Goal: Find specific page/section: Find specific page/section

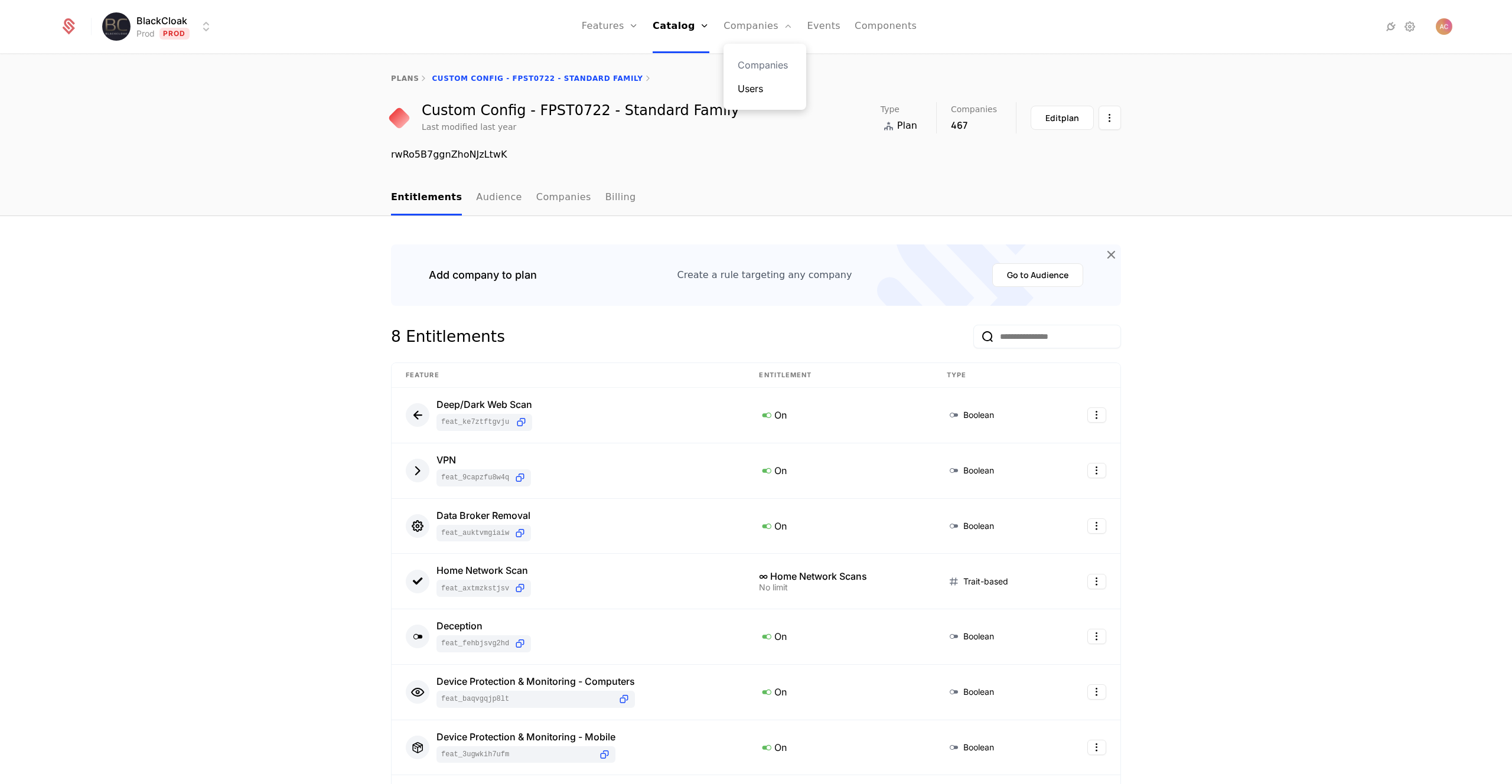
click at [754, 85] on link "Users" at bounding box center [765, 88] width 54 height 14
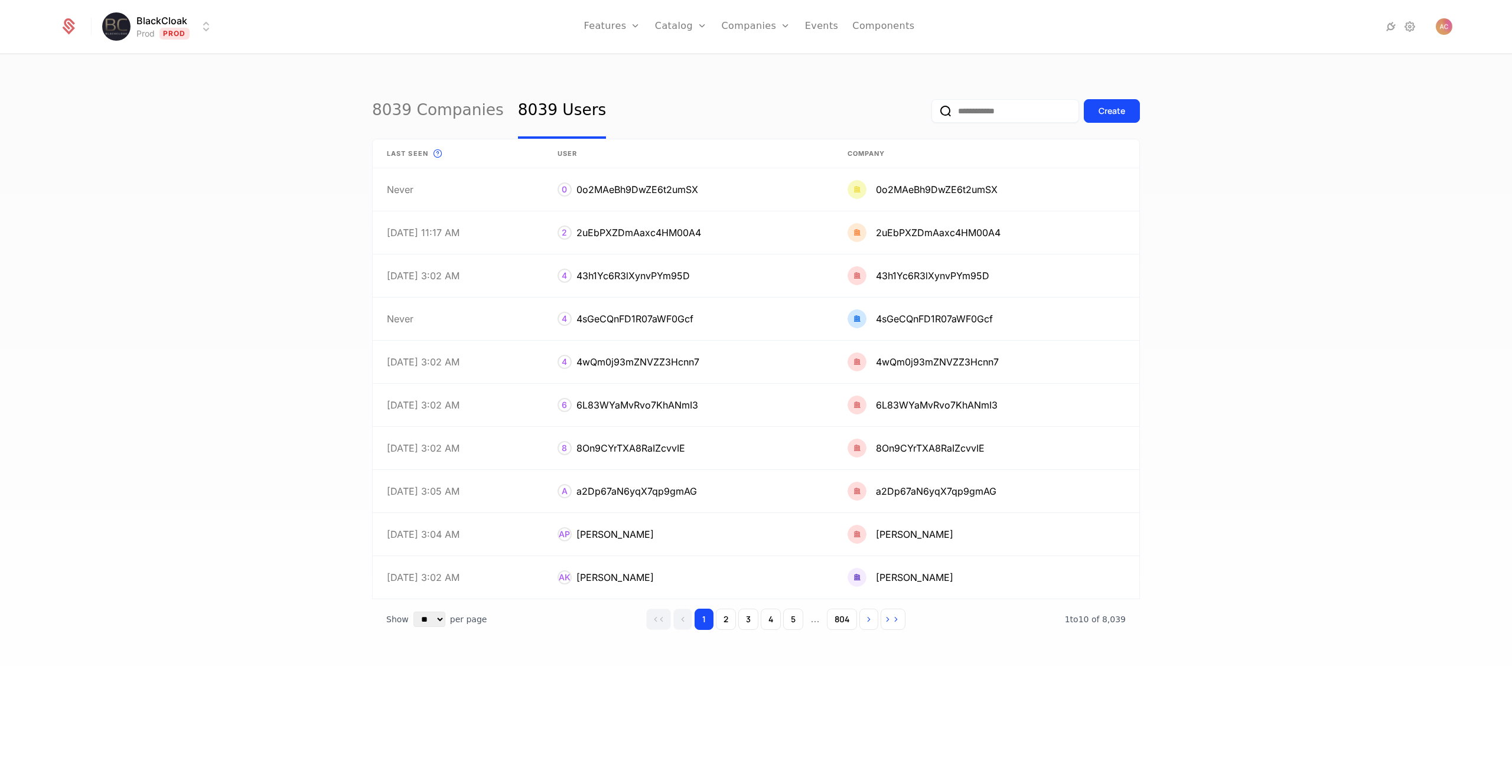
click at [988, 119] on input "email" at bounding box center [1005, 111] width 147 height 24
click at [976, 106] on input "*****" at bounding box center [1005, 111] width 147 height 24
type input "*****"
click at [931, 113] on button "submit" at bounding box center [931, 113] width 0 height 0
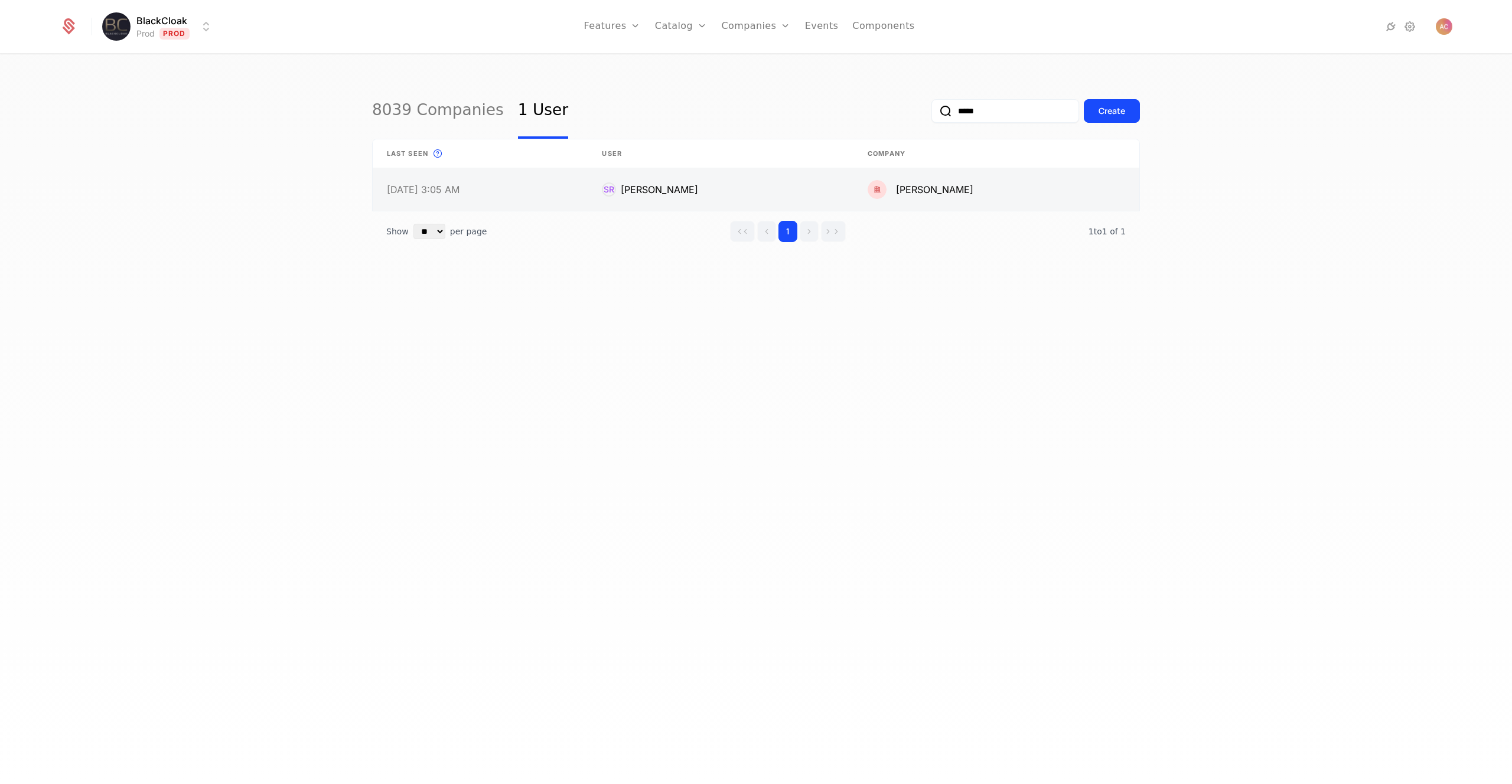
click at [413, 190] on link at bounding box center [480, 190] width 215 height 42
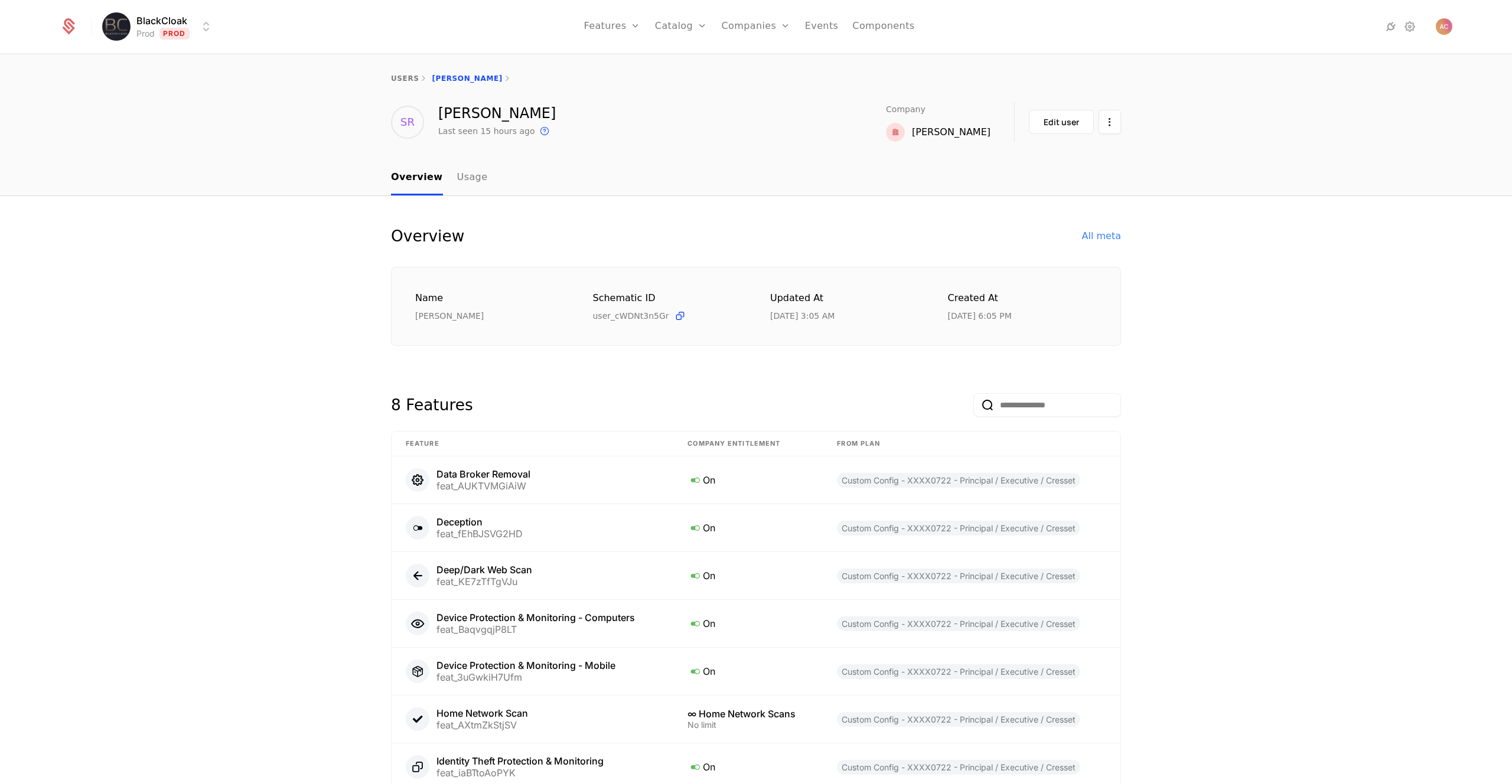
scroll to position [112, 0]
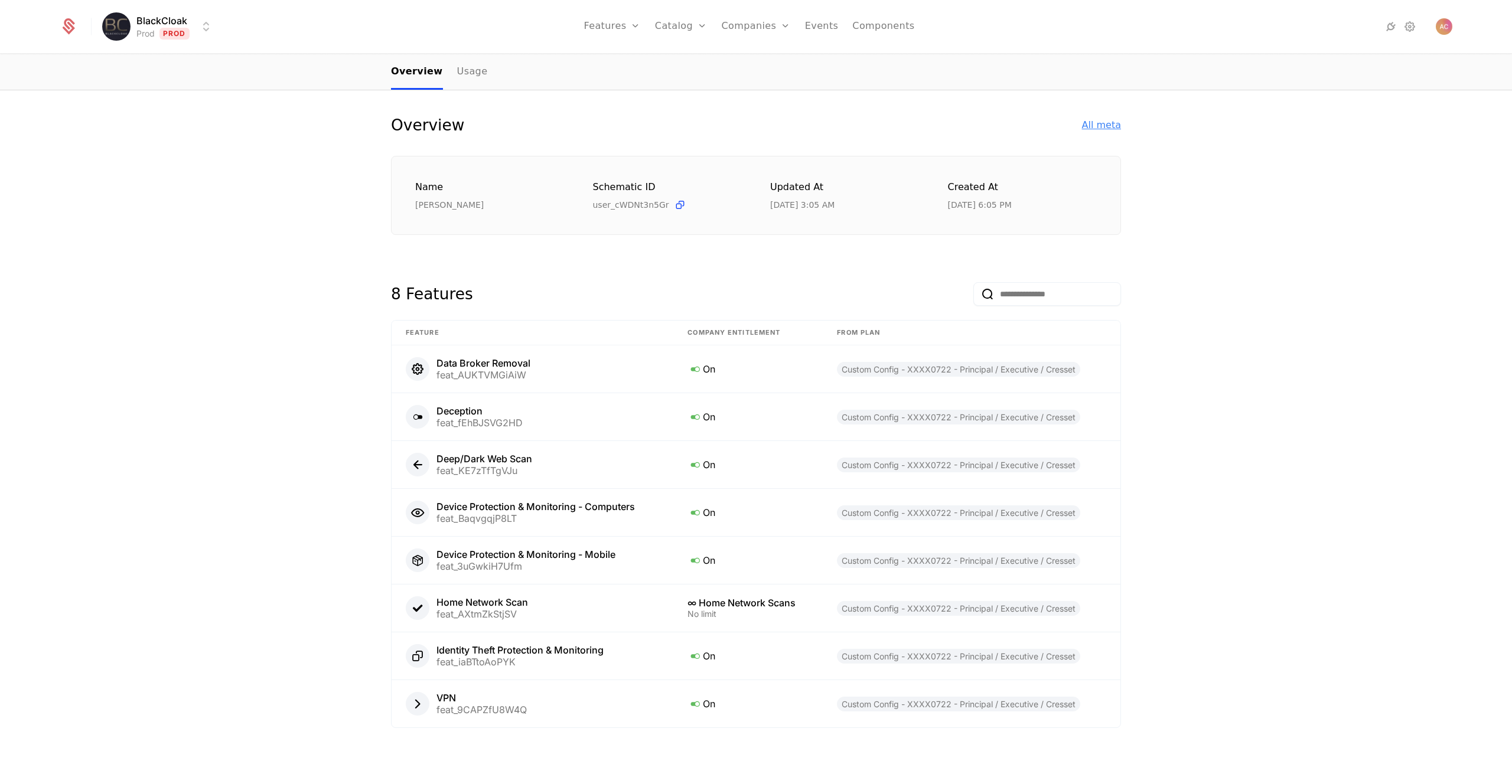
click at [1089, 130] on div "All meta" at bounding box center [1101, 124] width 39 height 14
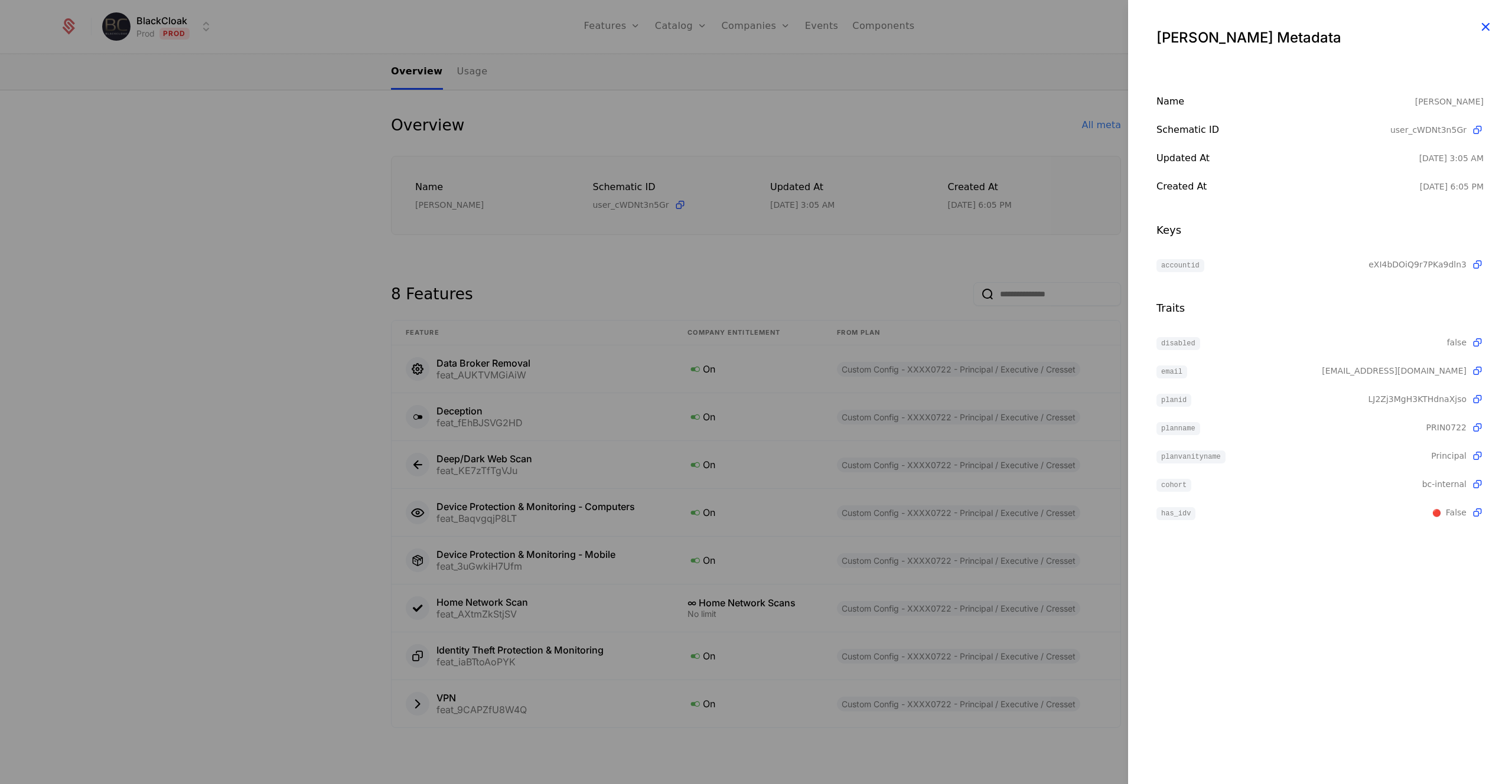
click at [1485, 28] on icon "button" at bounding box center [1485, 26] width 15 height 15
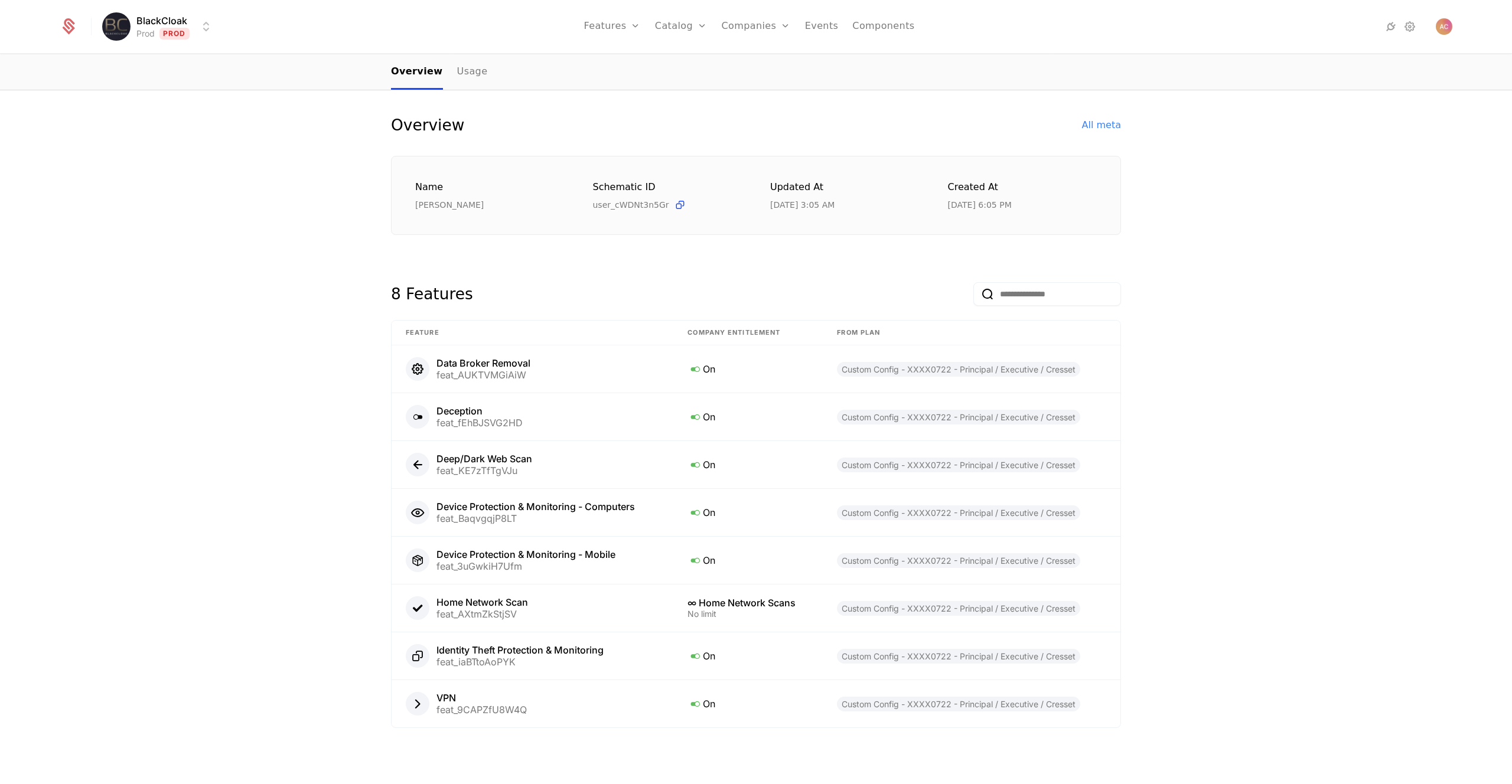
click at [343, 217] on div "Overview All meta Name Sulva Regmi Schematic ID user_cWDNt3n5Gr Updated at 8/19…" at bounding box center [756, 434] width 1512 height 699
drag, startPoint x: 765, startPoint y: 202, endPoint x: 841, endPoint y: 204, distance: 76.0
click at [841, 204] on div "Name Sulva Regmi Schematic ID user_cWDNt3n5Gr Updated at 8/19/25, 3:05 AM Creat…" at bounding box center [756, 196] width 681 height 31
click at [841, 204] on div "8/19/25, 3:05 AM" at bounding box center [845, 205] width 149 height 12
click at [449, 206] on div "Sulva Regmi" at bounding box center [490, 205] width 149 height 12
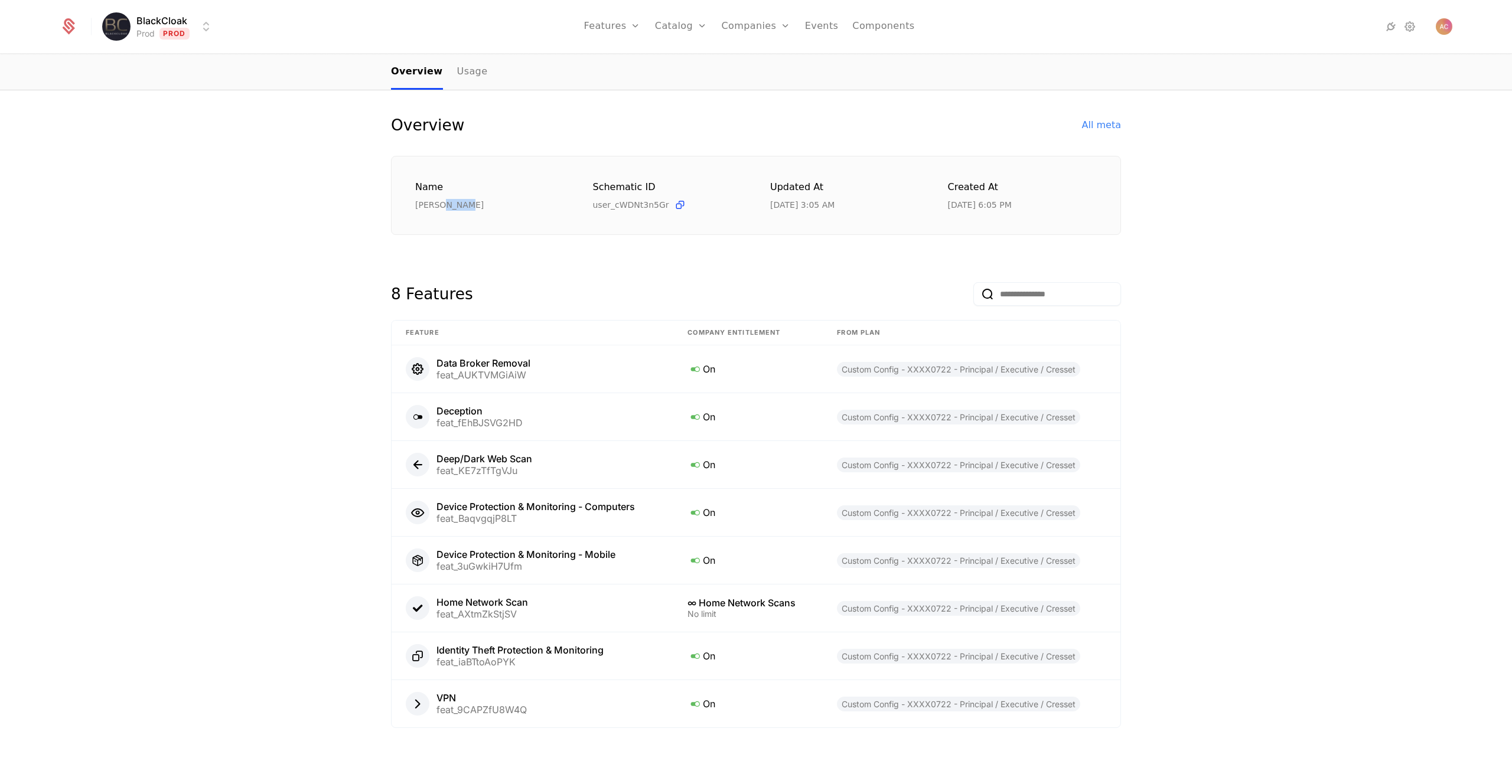
click at [449, 206] on div "Sulva Regmi" at bounding box center [490, 205] width 149 height 12
click at [434, 207] on div "Sulva Regmi" at bounding box center [490, 205] width 149 height 12
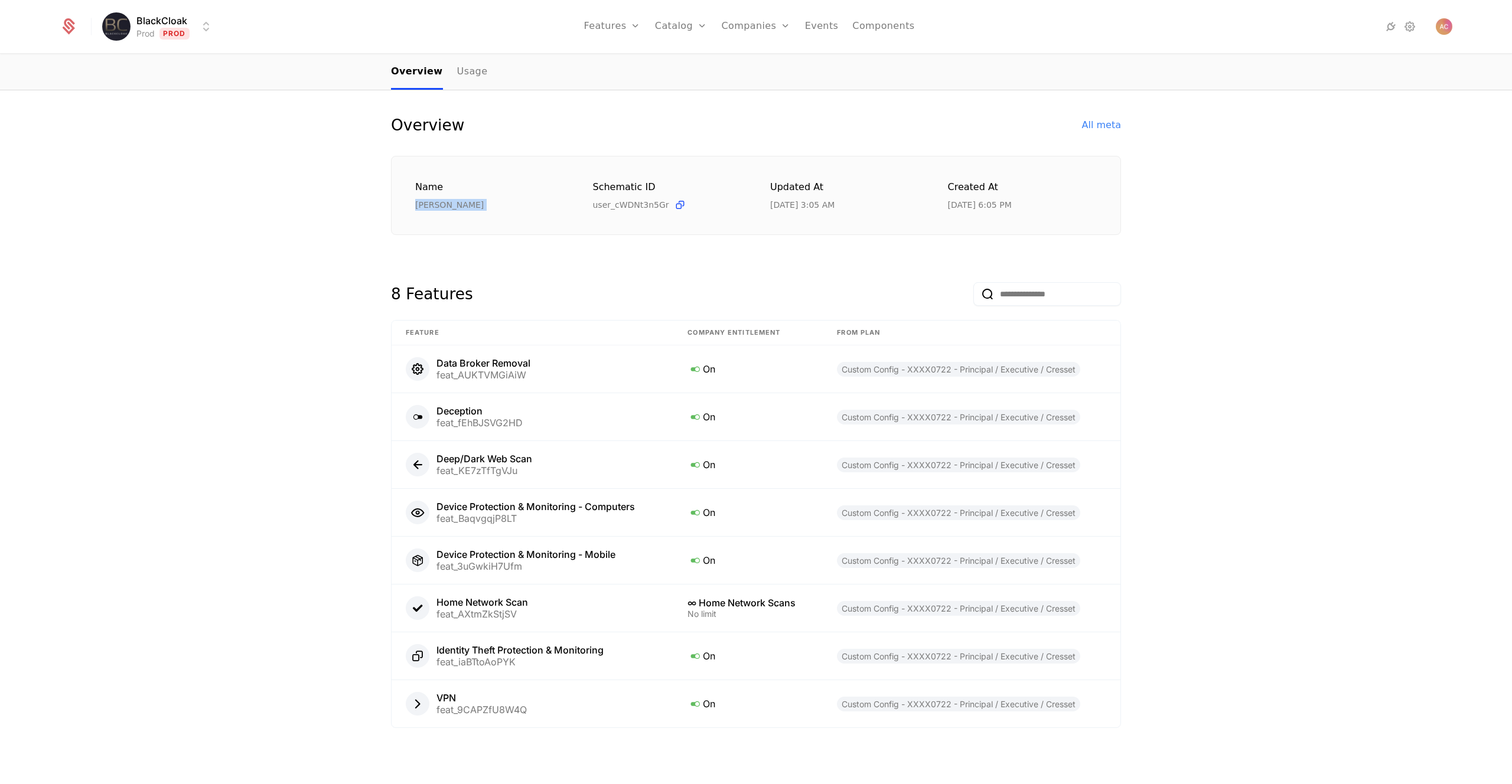
click at [445, 203] on div "Sulva Regmi" at bounding box center [490, 205] width 149 height 12
click at [457, 73] on link "Usage" at bounding box center [473, 72] width 30 height 35
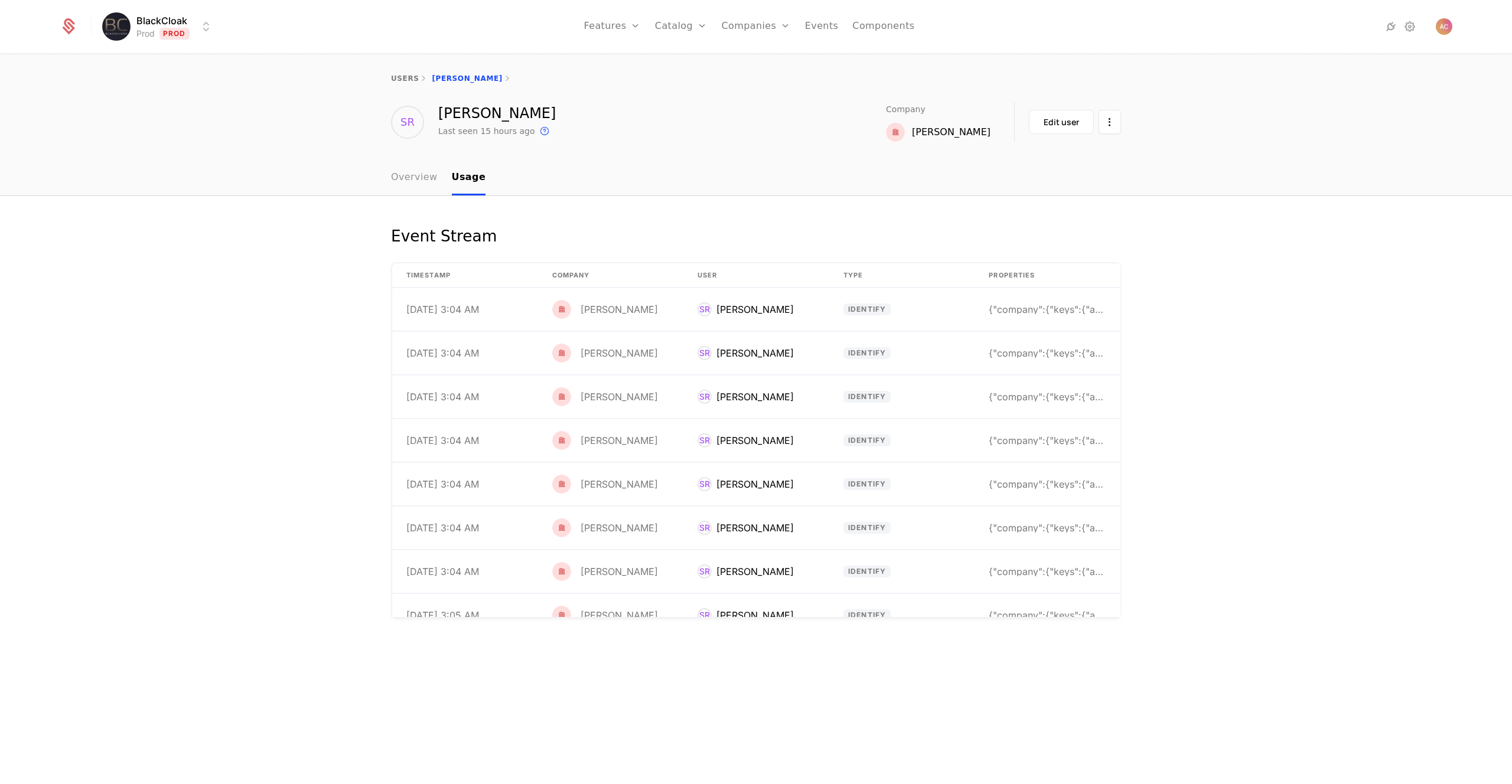
click at [411, 177] on link "Overview" at bounding box center [414, 178] width 47 height 35
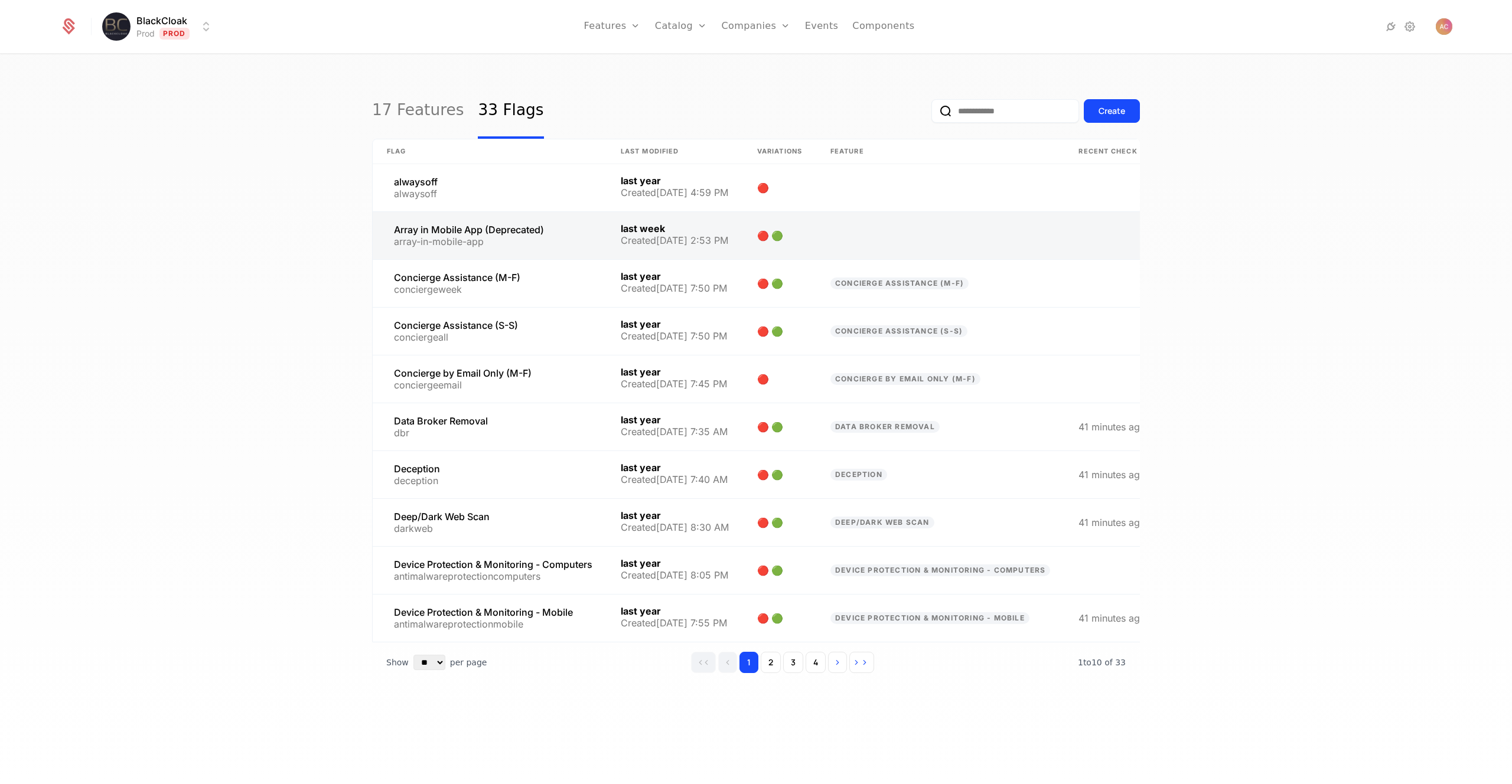
click at [529, 226] on link at bounding box center [490, 235] width 234 height 47
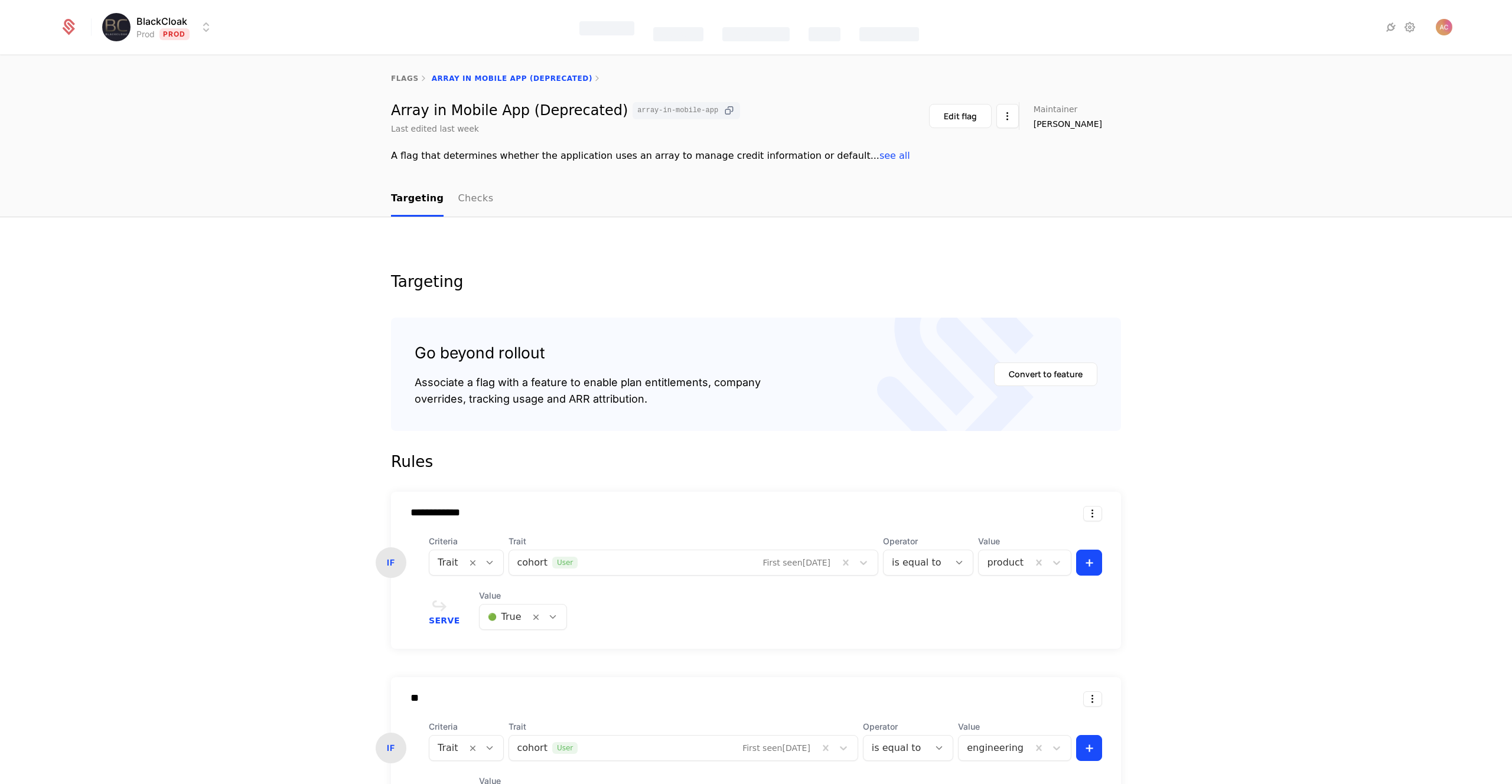
click at [723, 112] on icon at bounding box center [728, 110] width 13 height 13
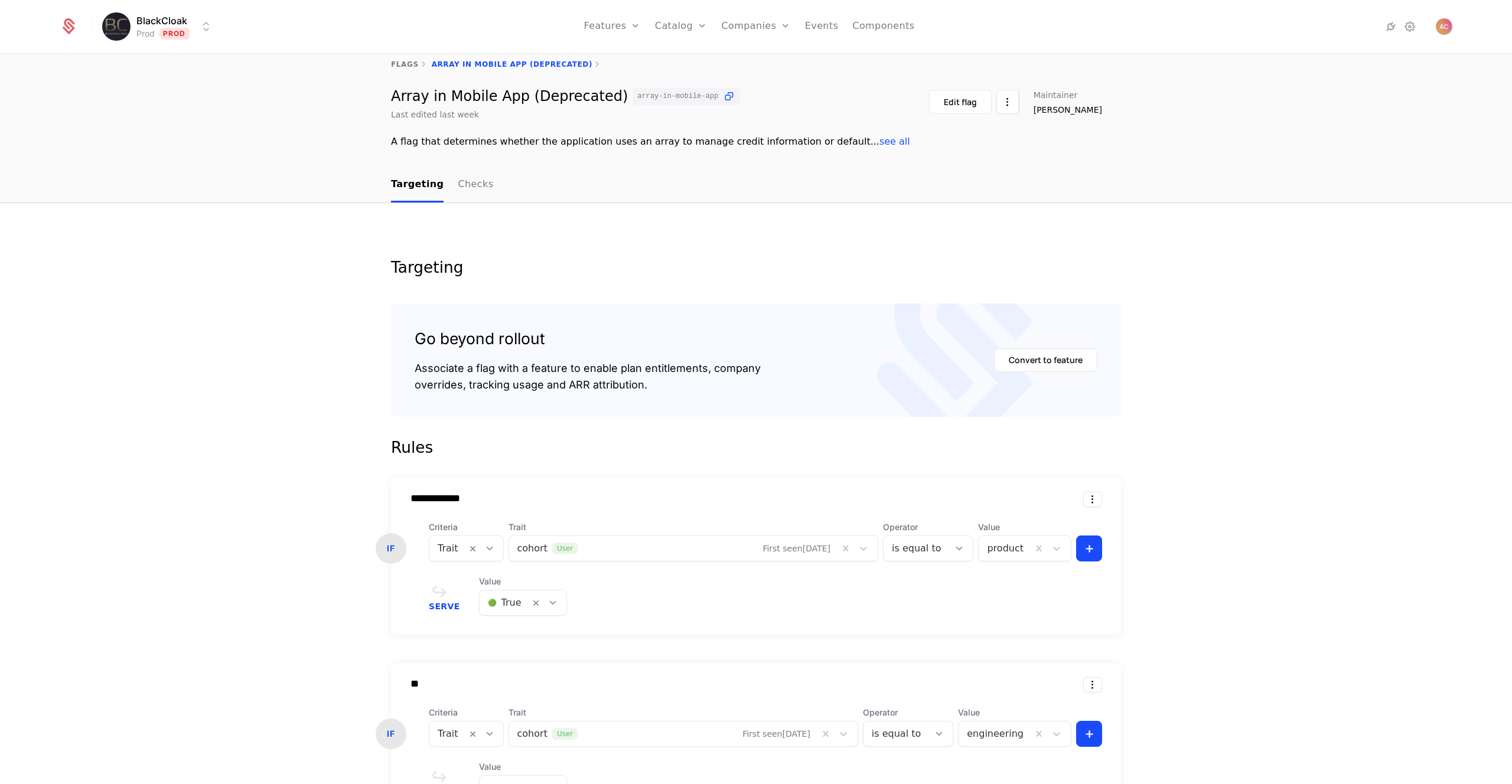
scroll to position [22, 0]
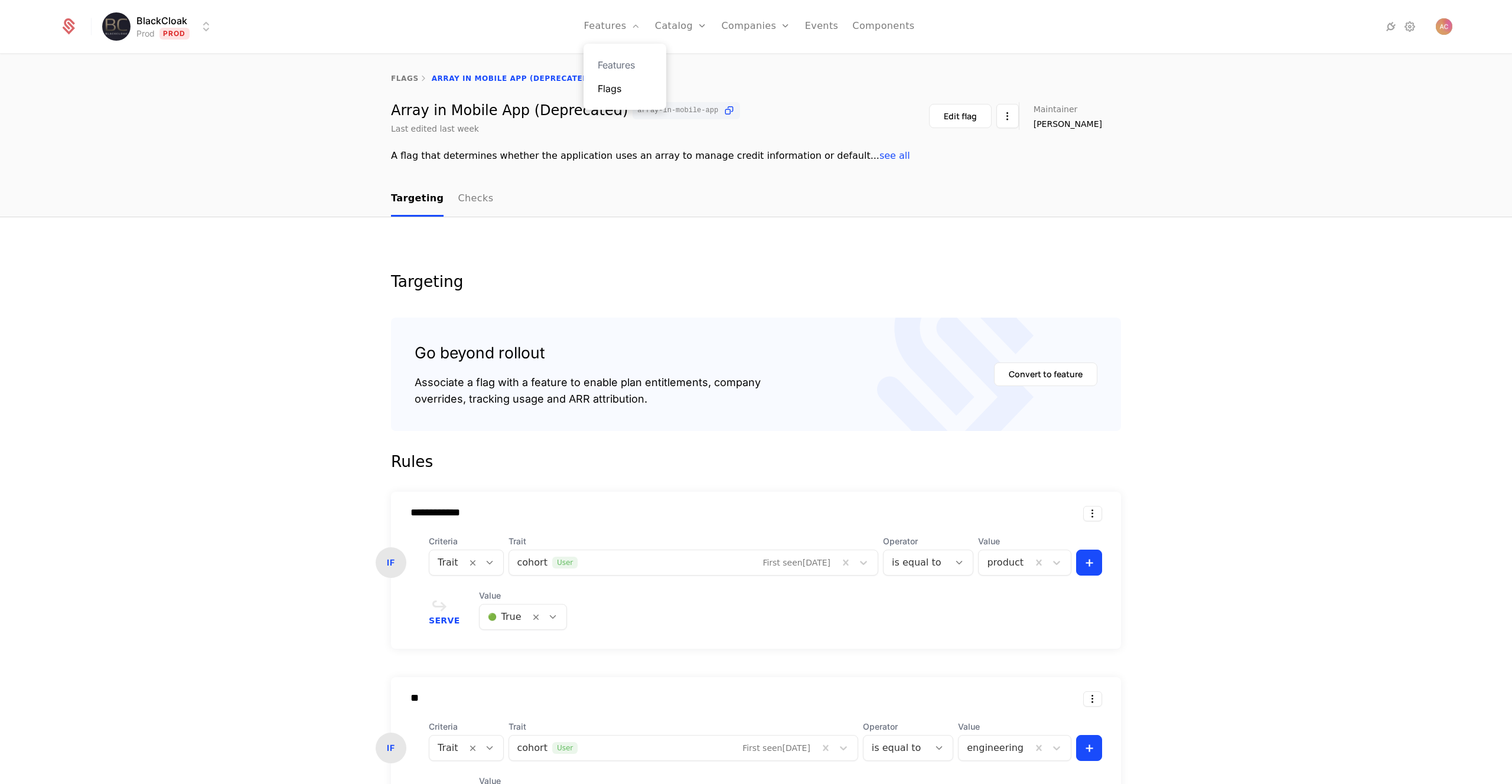
click at [619, 83] on link "Flags" at bounding box center [624, 88] width 54 height 14
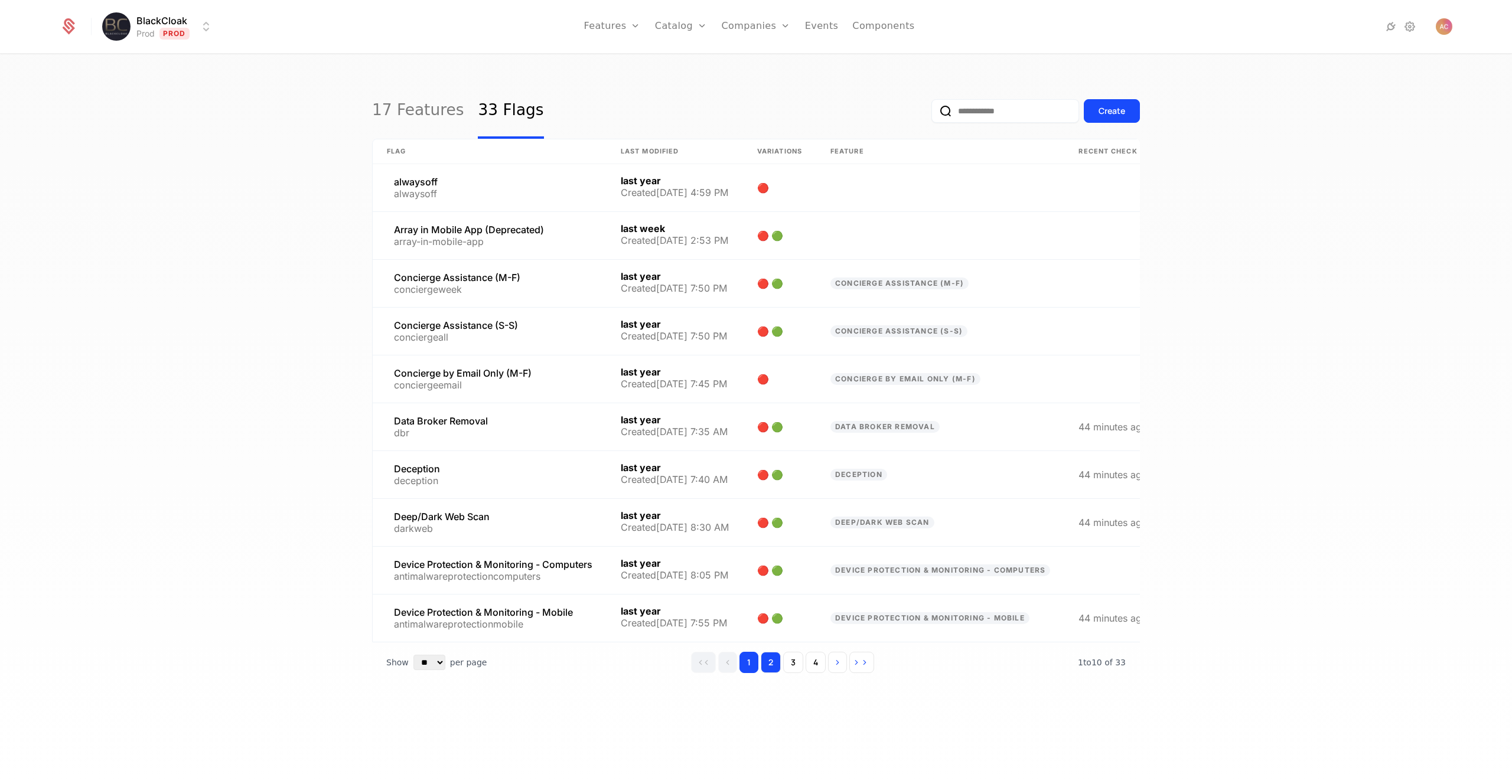
click at [765, 671] on button "2" at bounding box center [771, 662] width 20 height 21
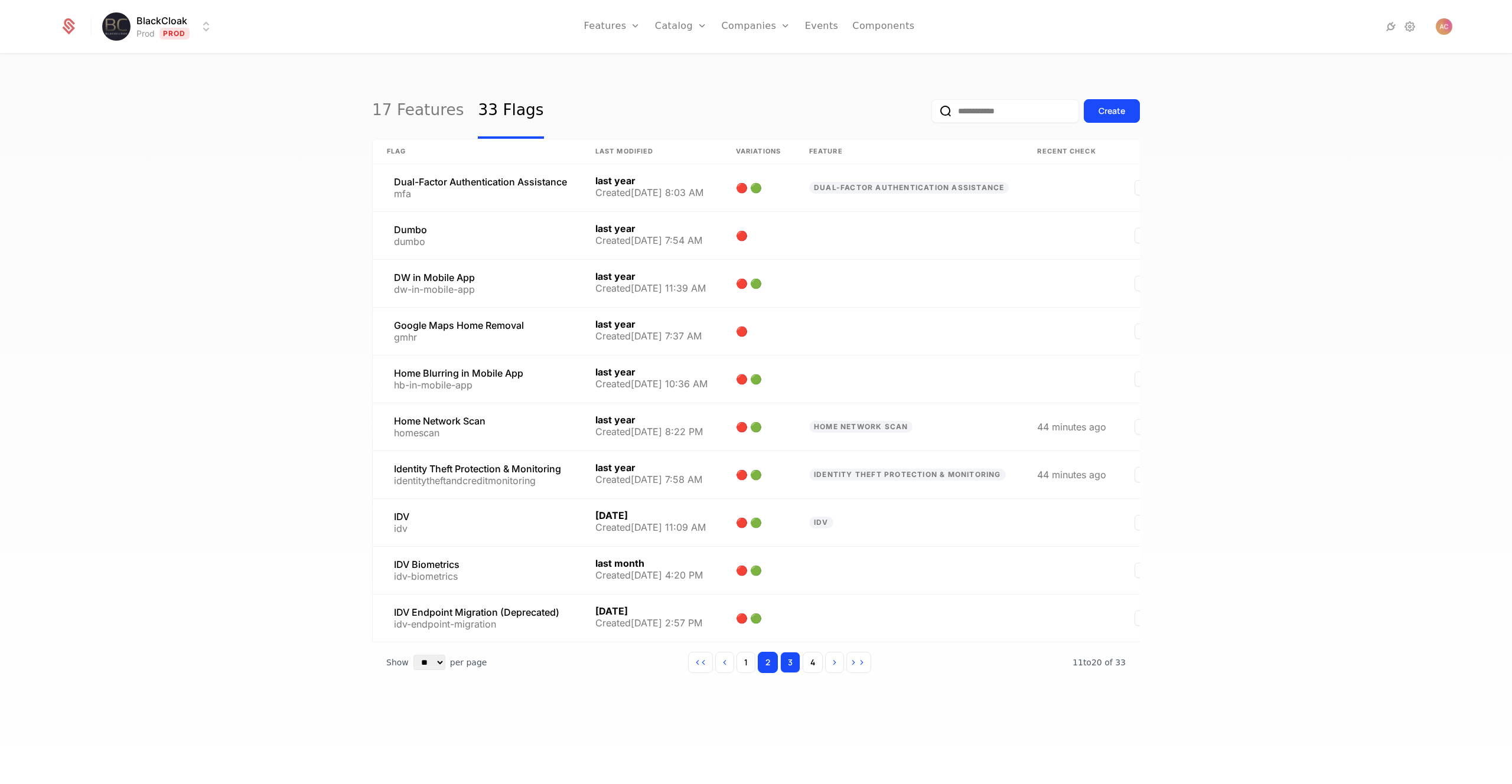
click at [791, 669] on button "3" at bounding box center [790, 662] width 20 height 21
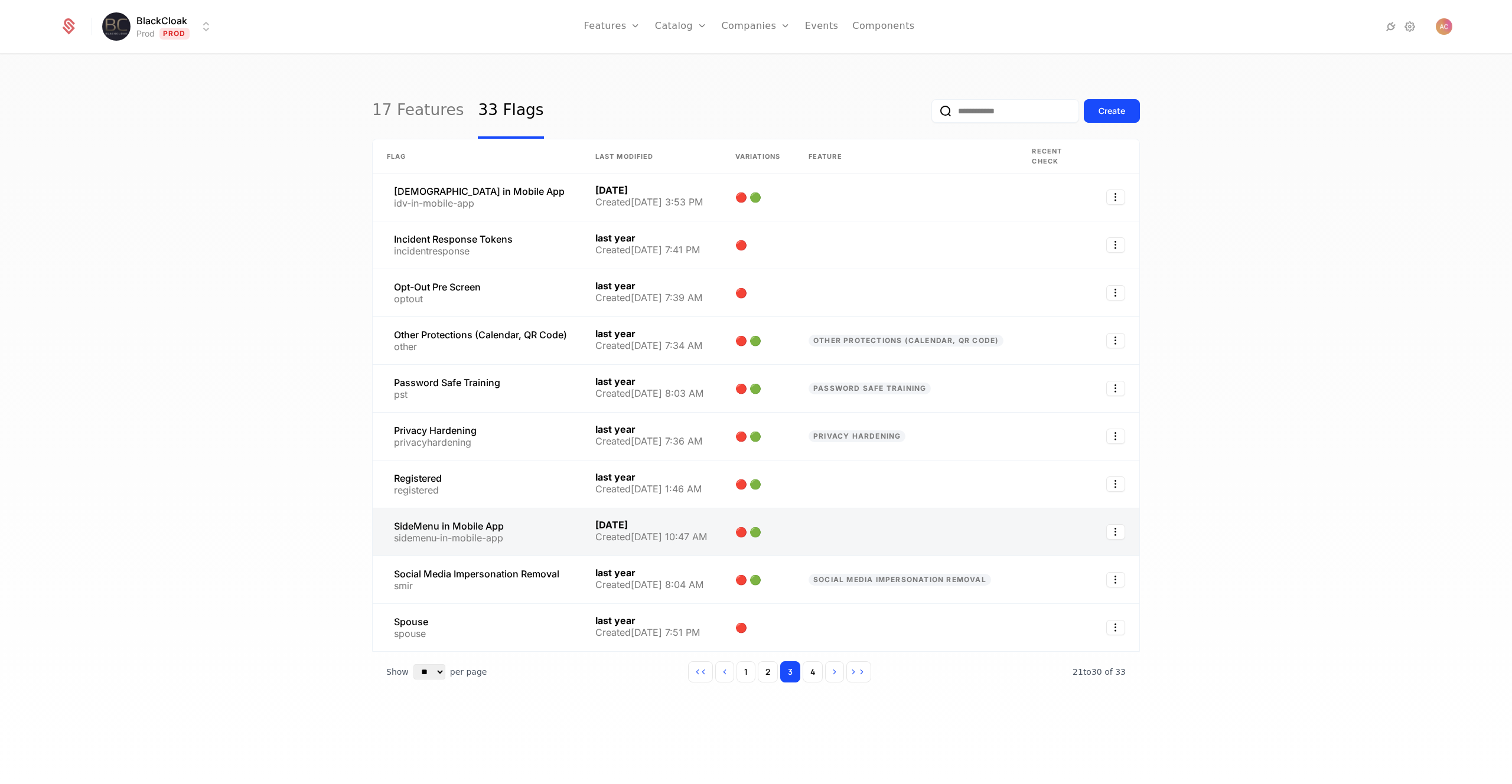
click at [461, 531] on link at bounding box center [477, 532] width 208 height 47
